Goal: Check status: Check status

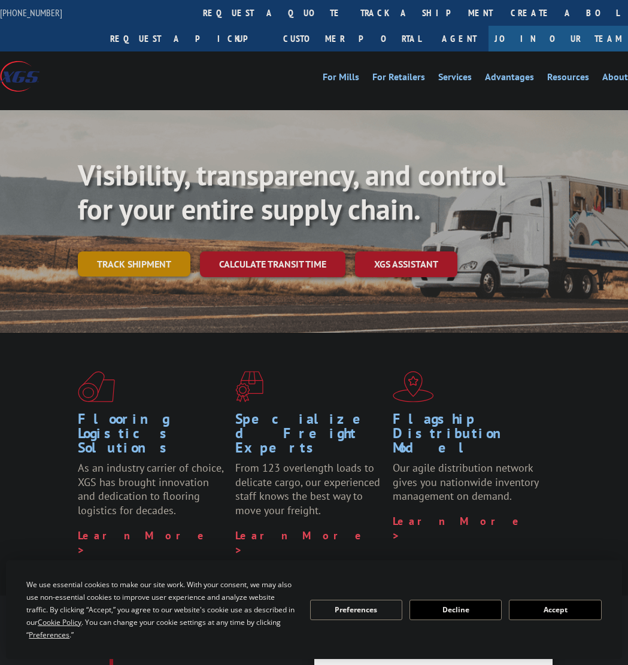
click at [162, 265] on link "Track shipment" at bounding box center [134, 263] width 113 height 25
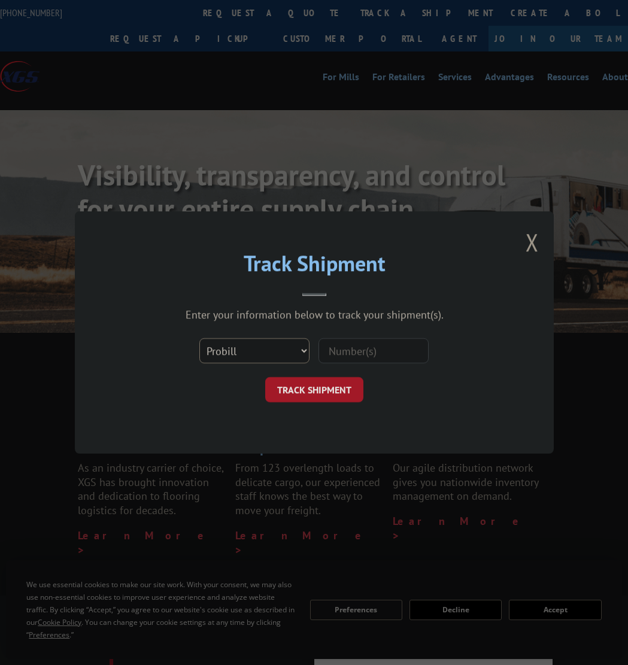
click at [301, 348] on select "Select category... Probill BOL PO" at bounding box center [254, 350] width 110 height 25
select select "po"
click at [199, 338] on select "Select category... Probill BOL PO" at bounding box center [254, 350] width 110 height 25
click at [340, 350] on input at bounding box center [373, 350] width 110 height 25
paste input "2849432"
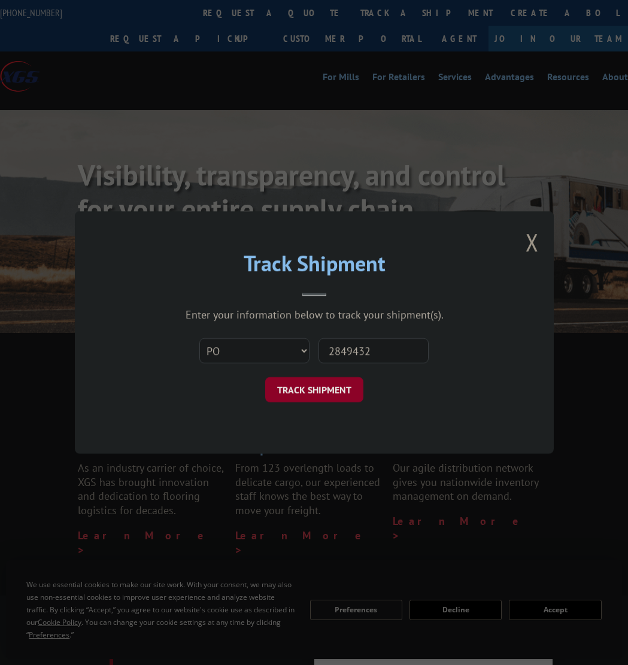
type input "2849432"
click at [312, 394] on button "TRACK SHIPMENT" at bounding box center [314, 389] width 98 height 25
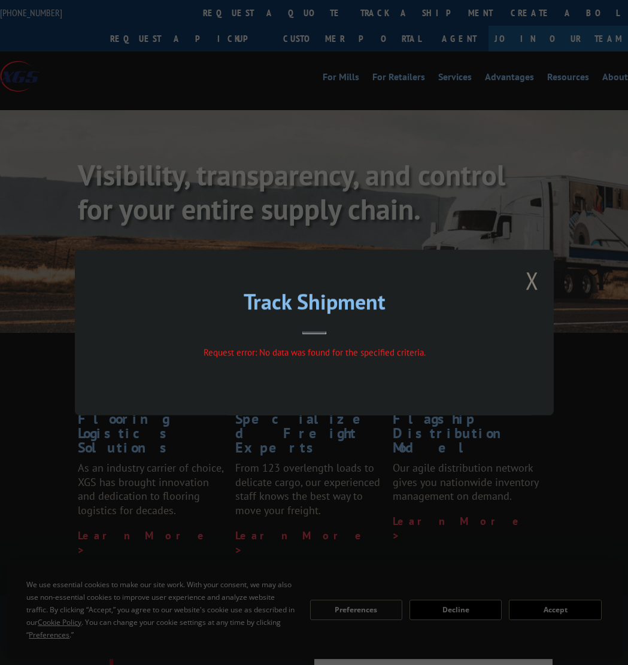
click at [534, 283] on button "Close modal" at bounding box center [532, 281] width 13 height 32
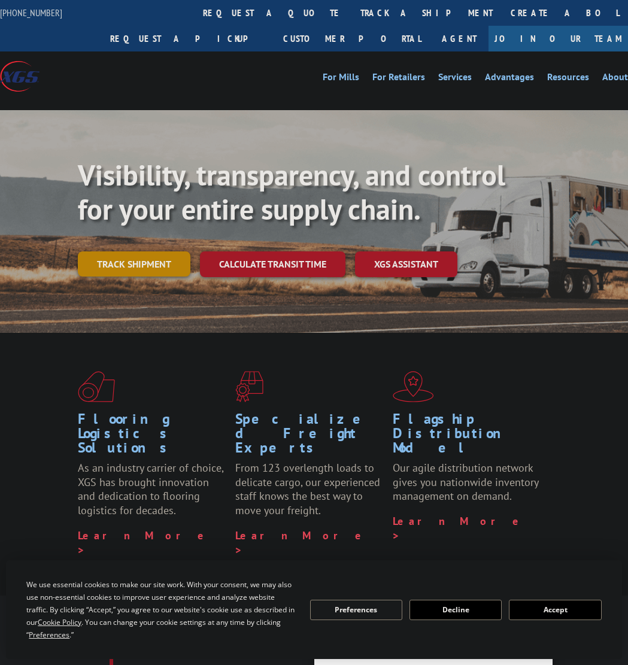
click at [167, 262] on link "Track shipment" at bounding box center [134, 263] width 113 height 25
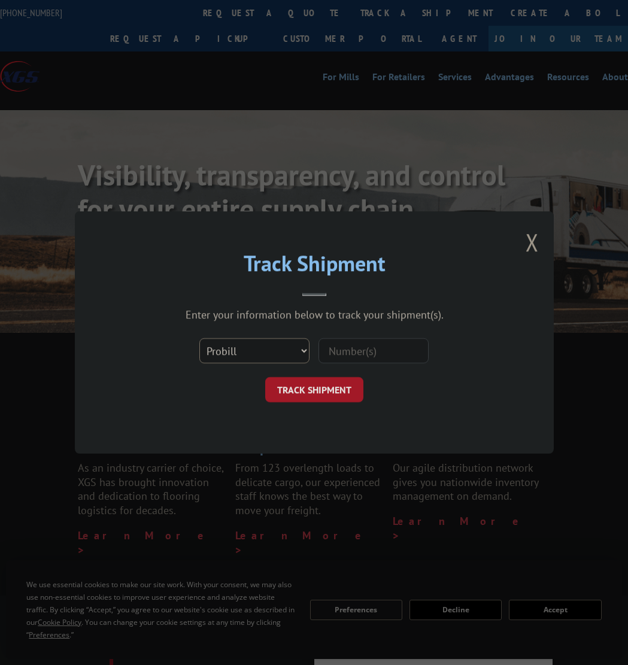
click at [292, 354] on select "Select category... Probill BOL PO" at bounding box center [254, 350] width 110 height 25
select select "po"
click at [199, 338] on select "Select category... Probill BOL PO" at bounding box center [254, 350] width 110 height 25
click at [363, 348] on input at bounding box center [373, 350] width 110 height 25
paste input "295577679"
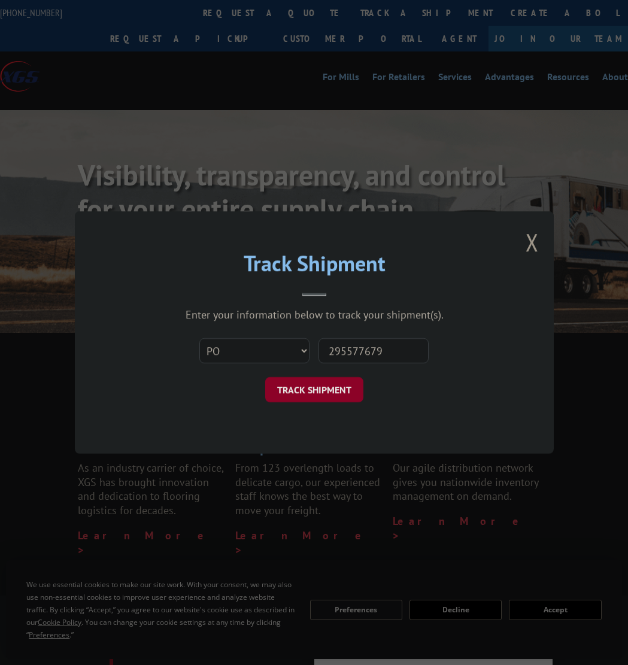
type input "295577679"
click at [317, 388] on button "TRACK SHIPMENT" at bounding box center [314, 389] width 98 height 25
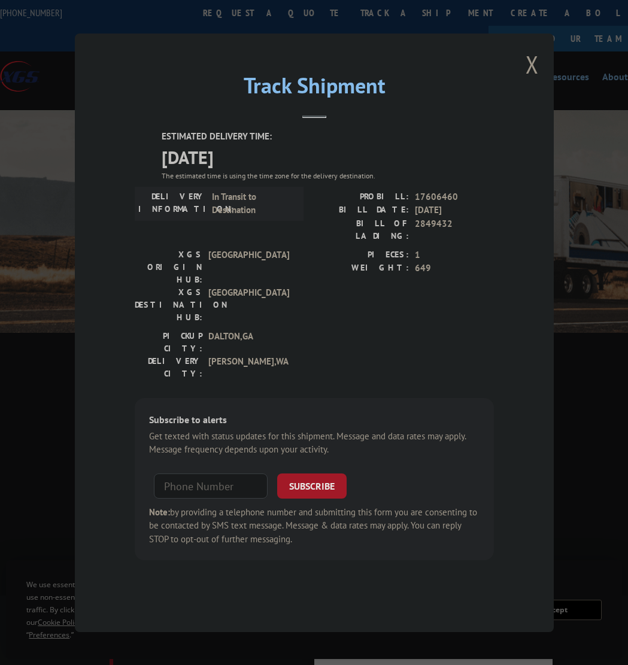
click at [524, 104] on div "Track Shipment ESTIMATED DELIVERY TIME: [DATE] The estimated time is using the …" at bounding box center [314, 333] width 479 height 599
click at [531, 80] on button "Close modal" at bounding box center [532, 64] width 13 height 32
